Goal: Find specific page/section: Find specific page/section

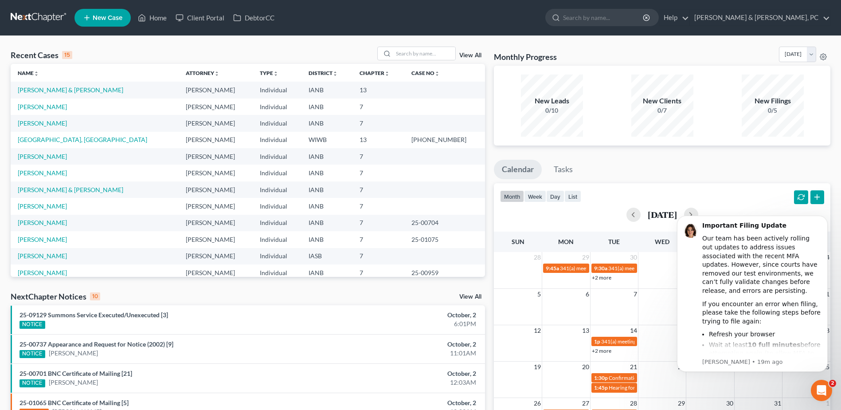
click at [28, 110] on td "[PERSON_NAME]" at bounding box center [95, 106] width 168 height 16
click at [43, 104] on link "[PERSON_NAME]" at bounding box center [42, 107] width 49 height 8
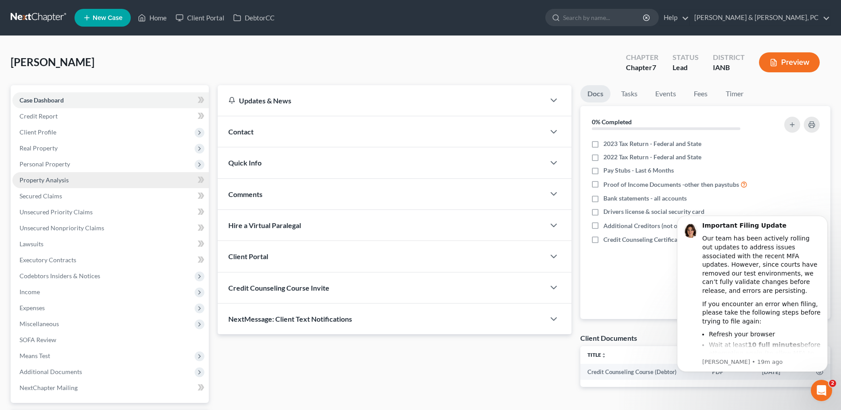
click at [70, 184] on link "Property Analysis" at bounding box center [110, 180] width 196 height 16
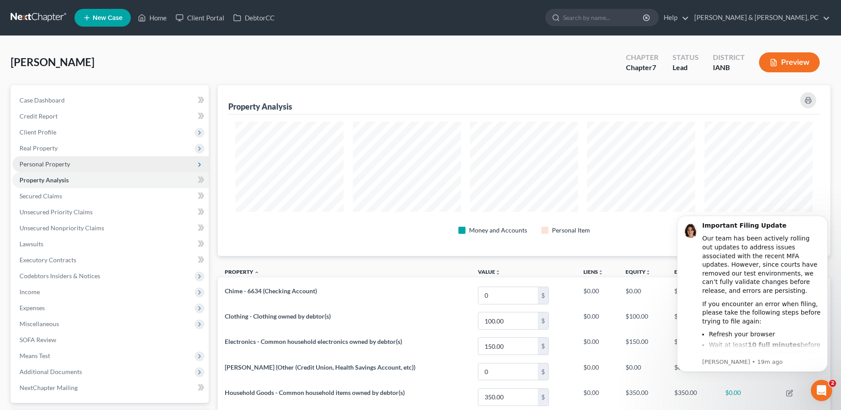
click at [57, 165] on span "Personal Property" at bounding box center [45, 164] width 51 height 8
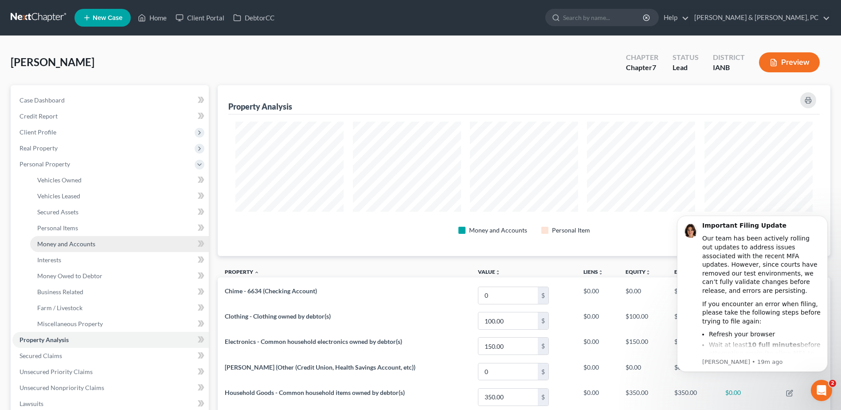
click at [89, 242] on span "Money and Accounts" at bounding box center [66, 244] width 58 height 8
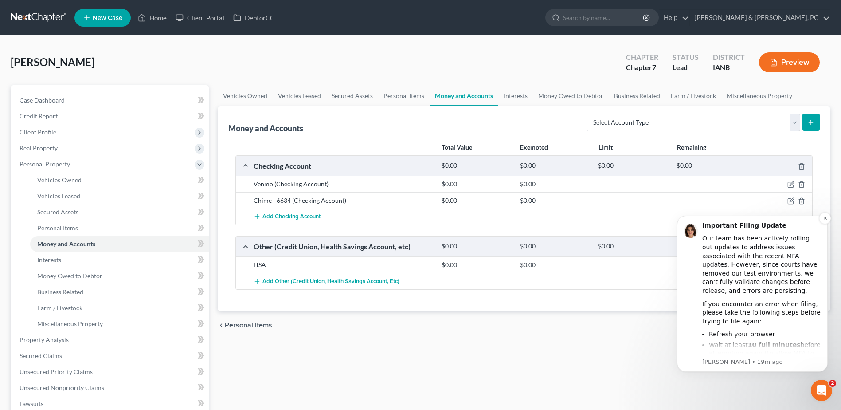
click at [777, 321] on div "If you encounter an error when filing, please take the following steps before t…" at bounding box center [761, 313] width 119 height 26
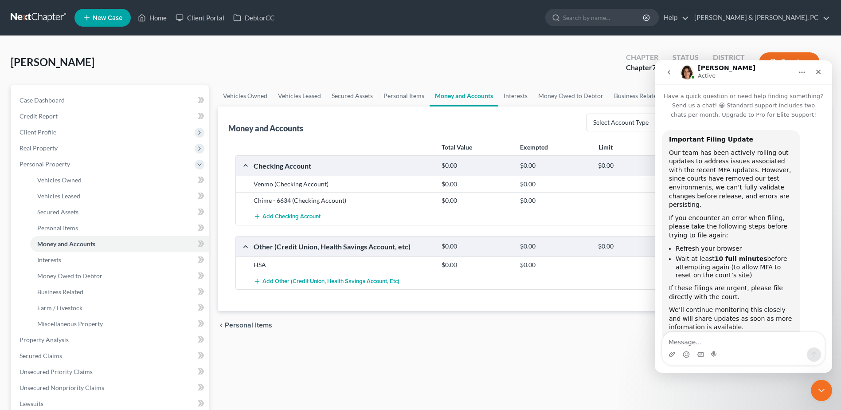
scroll to position [19, 0]
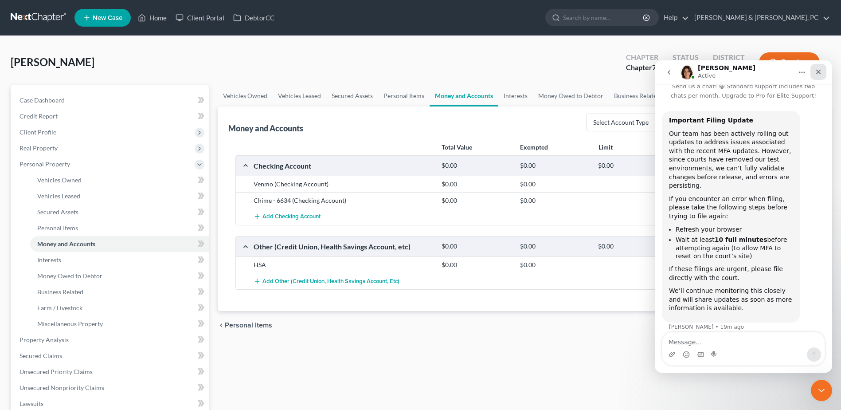
click at [815, 73] on icon "Close" at bounding box center [818, 71] width 7 height 7
